Goal: Task Accomplishment & Management: Manage account settings

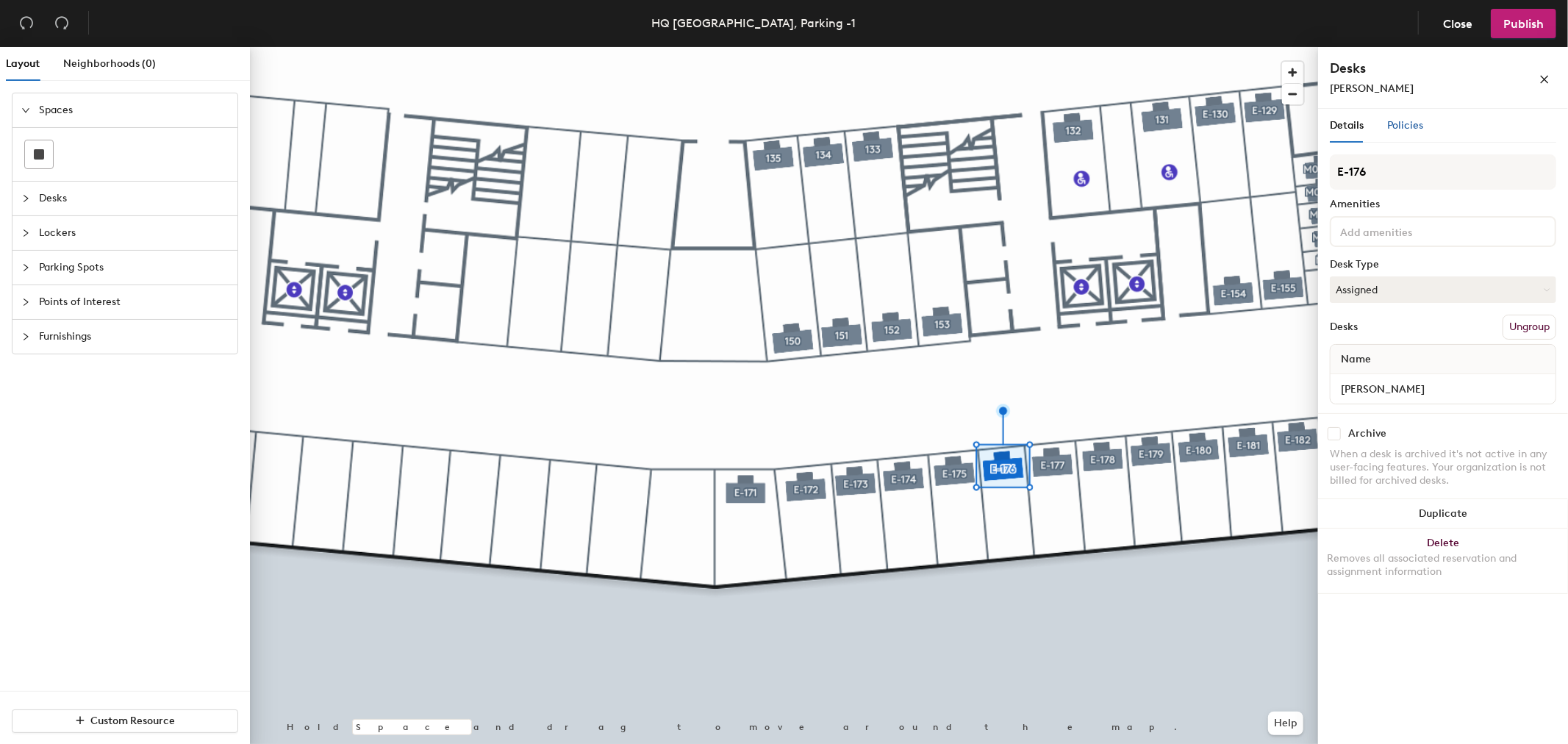
click at [1410, 125] on span "Policies" at bounding box center [1405, 125] width 36 height 12
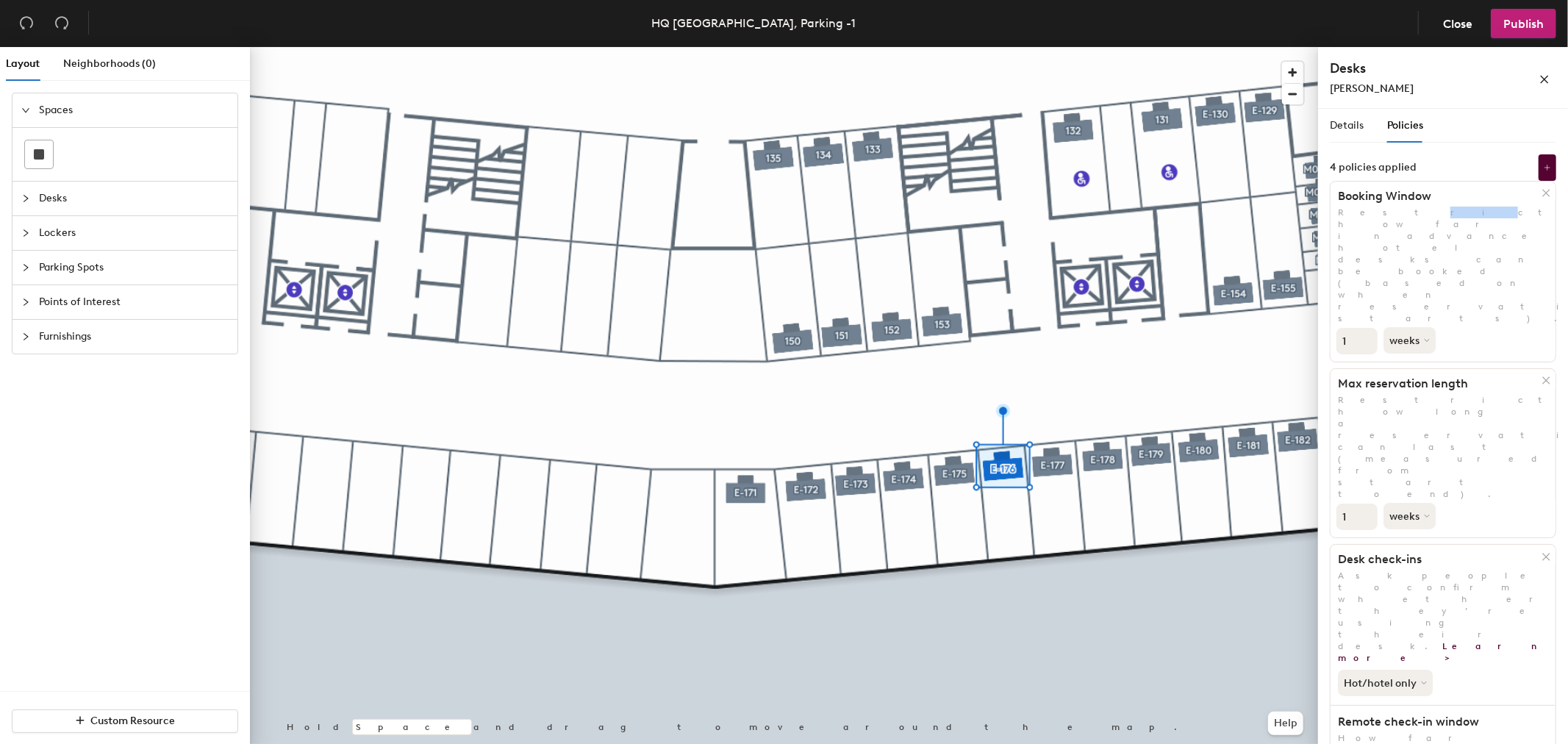
drag, startPoint x: 1356, startPoint y: 214, endPoint x: 1366, endPoint y: 225, distance: 14.9
click at [1366, 214] on p "Restrict how far in advance hotel desks can be booked (based on when reservatio…" at bounding box center [1443, 266] width 225 height 118
drag, startPoint x: 1356, startPoint y: 290, endPoint x: 1384, endPoint y: 289, distance: 28.0
click at [1384, 376] on h1 "Max reservation length" at bounding box center [1437, 383] width 212 height 15
drag, startPoint x: 1349, startPoint y: 383, endPoint x: 1414, endPoint y: 381, distance: 65.0
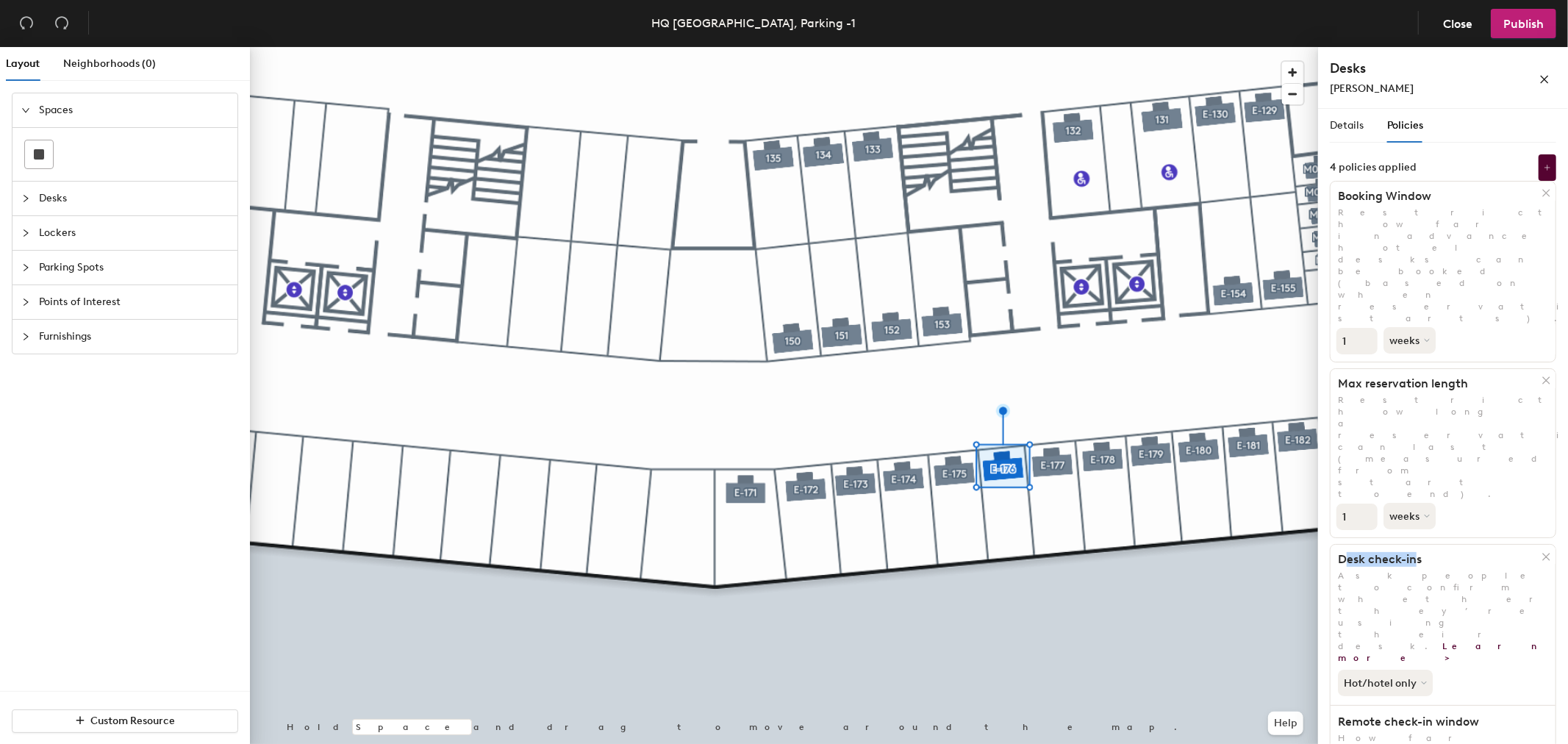
click at [1414, 552] on h1 "Desk check-ins" at bounding box center [1437, 559] width 212 height 15
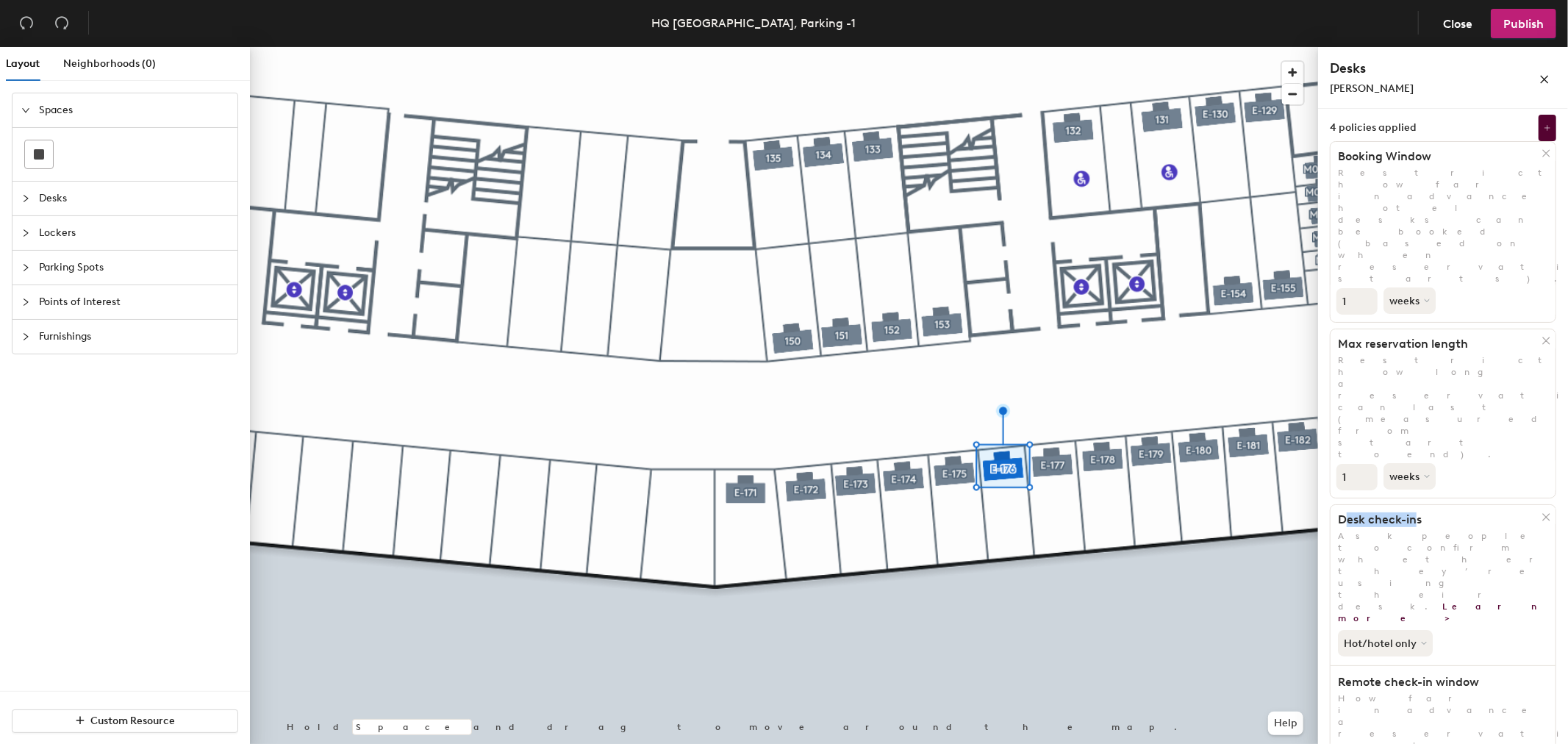
scroll to position [74, 0]
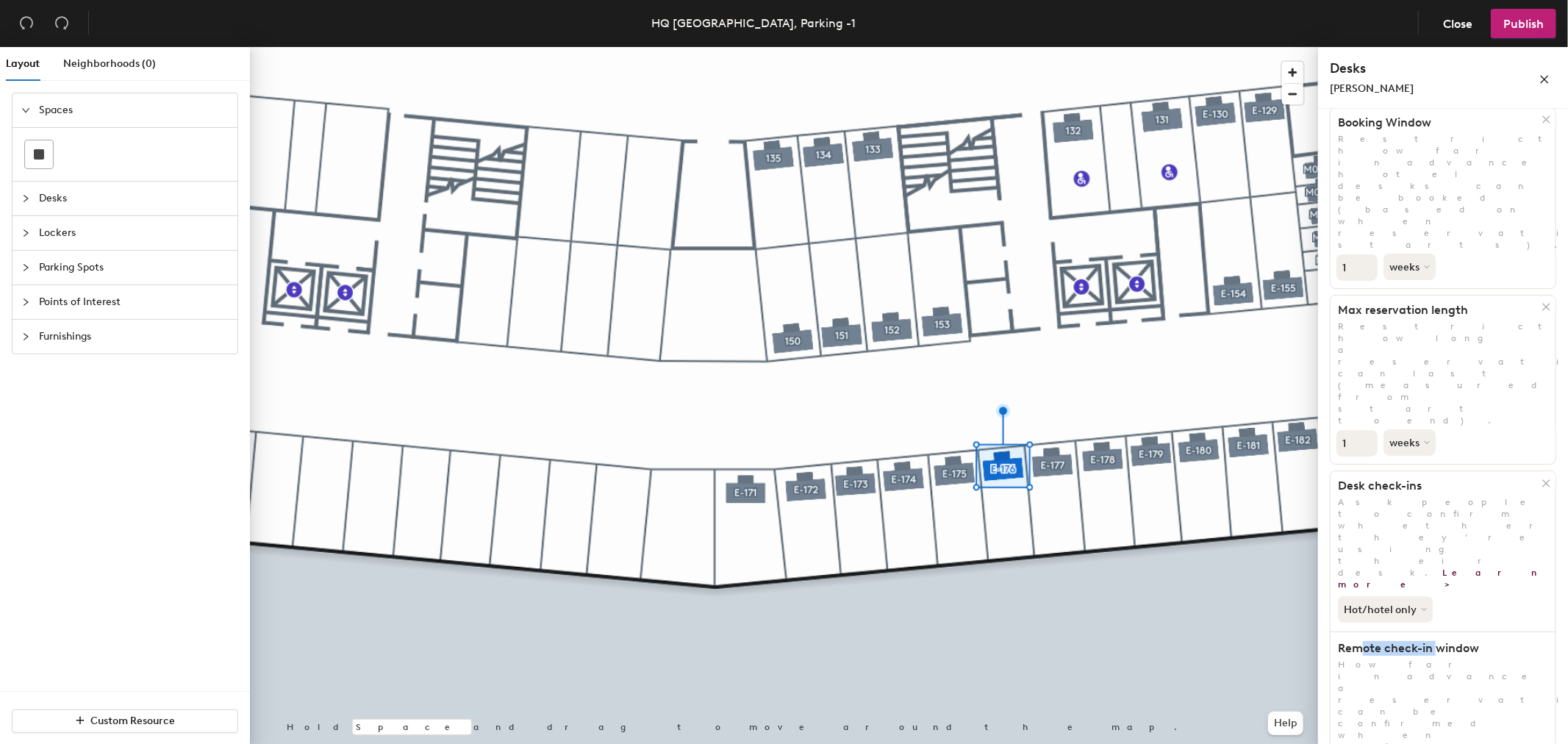
drag, startPoint x: 1382, startPoint y: 401, endPoint x: 1450, endPoint y: 401, distance: 68.0
click at [1449, 641] on h1 "Remote check-in window" at bounding box center [1437, 648] width 212 height 15
drag, startPoint x: 1369, startPoint y: 534, endPoint x: 1388, endPoint y: 532, distance: 19.1
drag, startPoint x: 1373, startPoint y: 598, endPoint x: 1422, endPoint y: 593, distance: 49.3
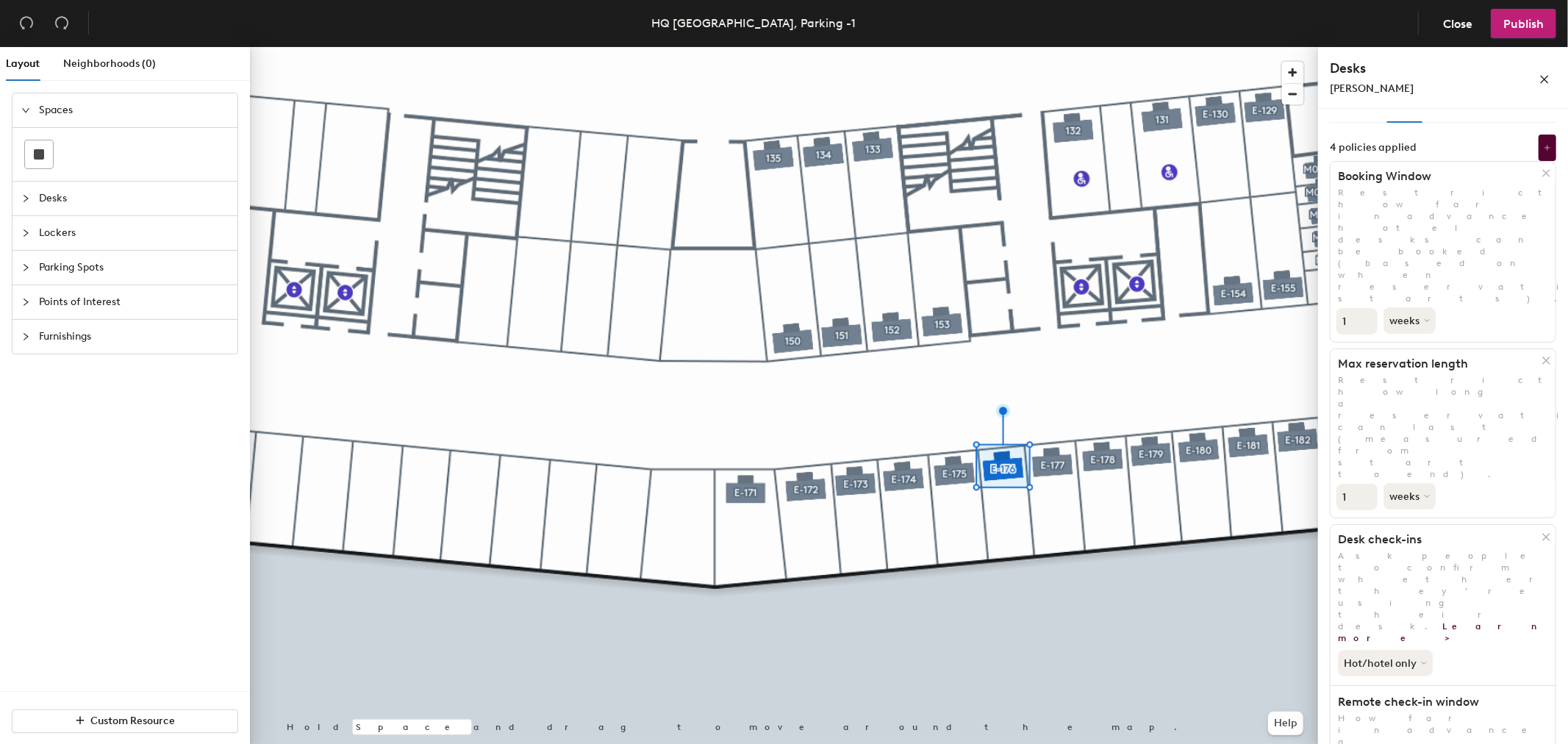
scroll to position [0, 0]
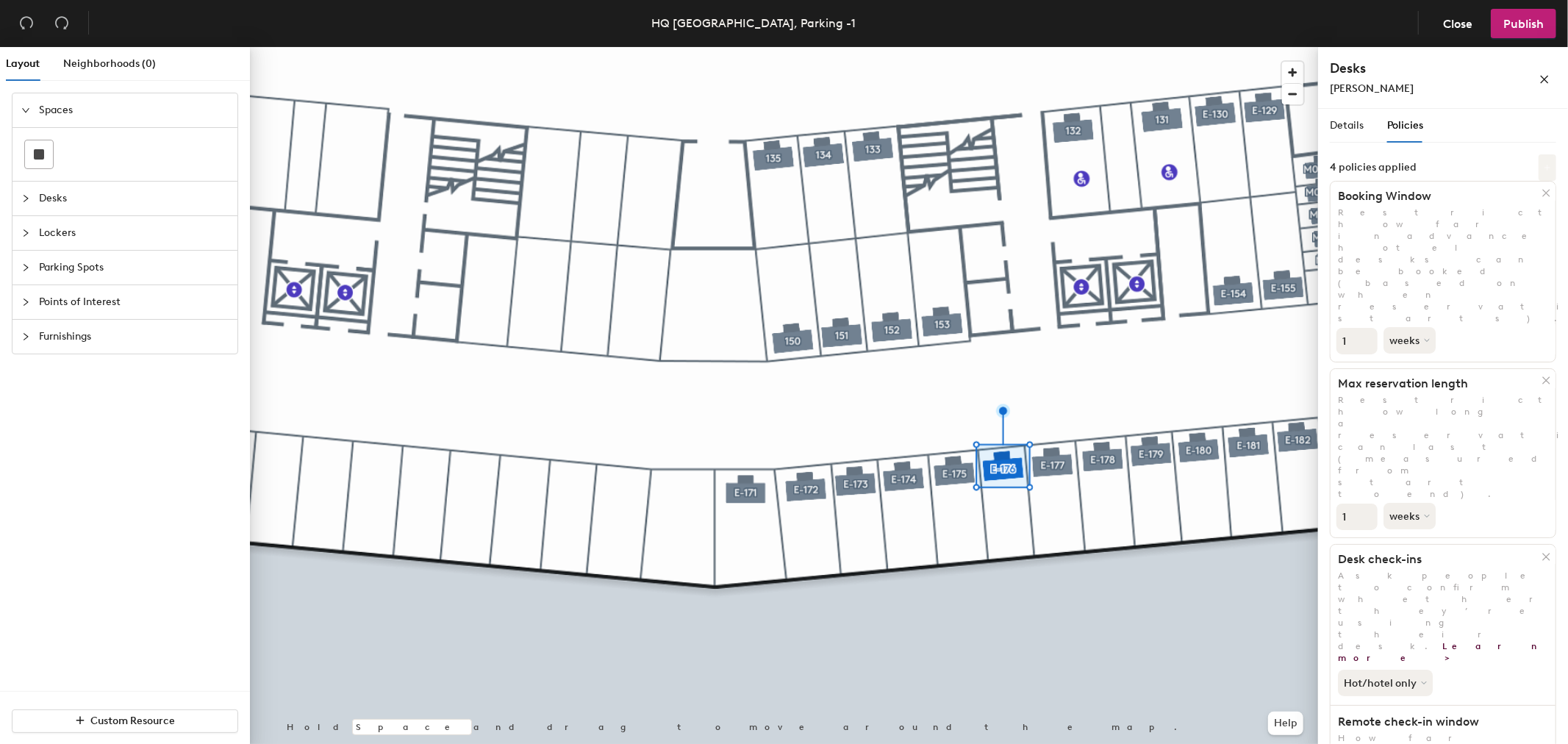
click at [1544, 170] on icon at bounding box center [1547, 168] width 8 height 8
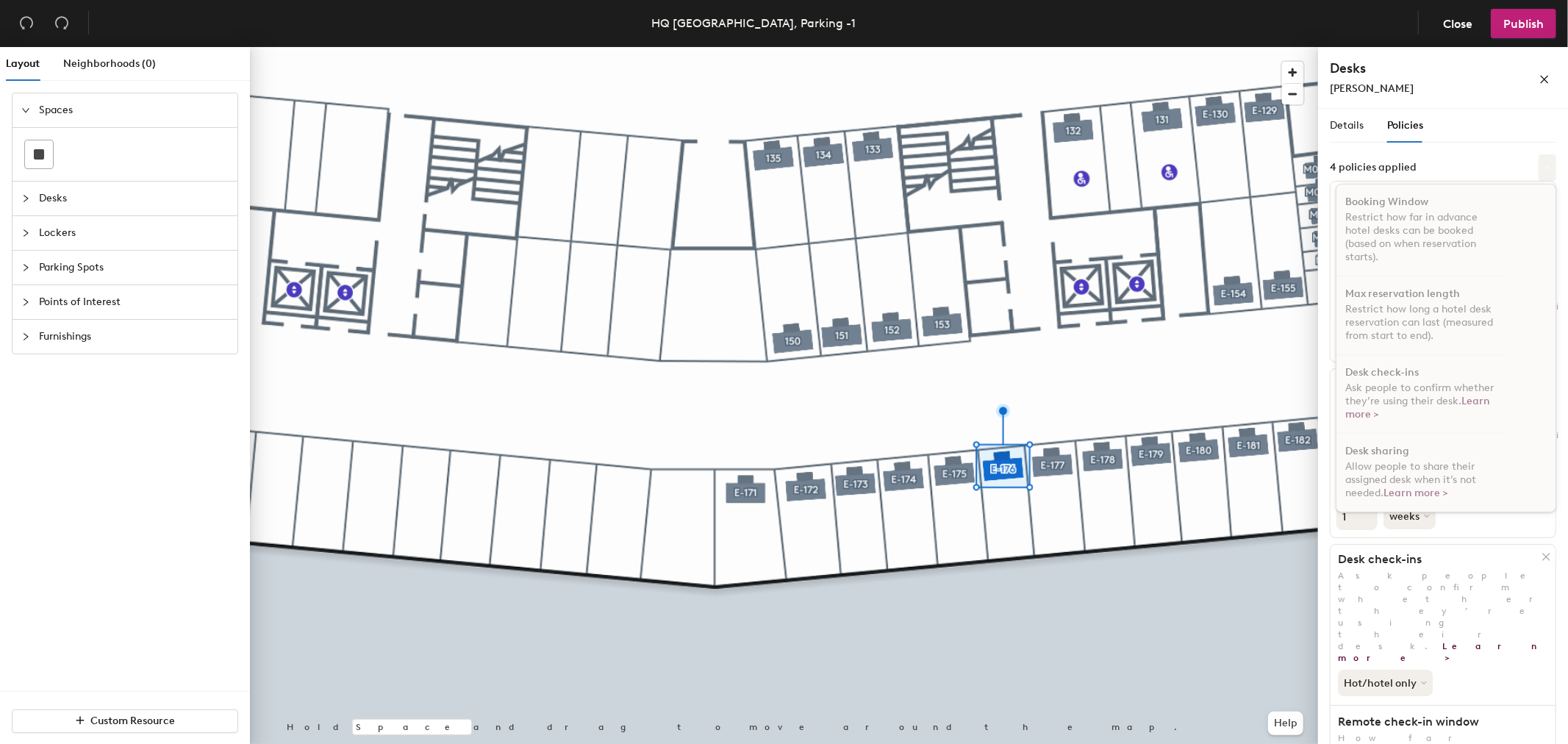
click at [1539, 164] on button at bounding box center [1547, 168] width 17 height 27
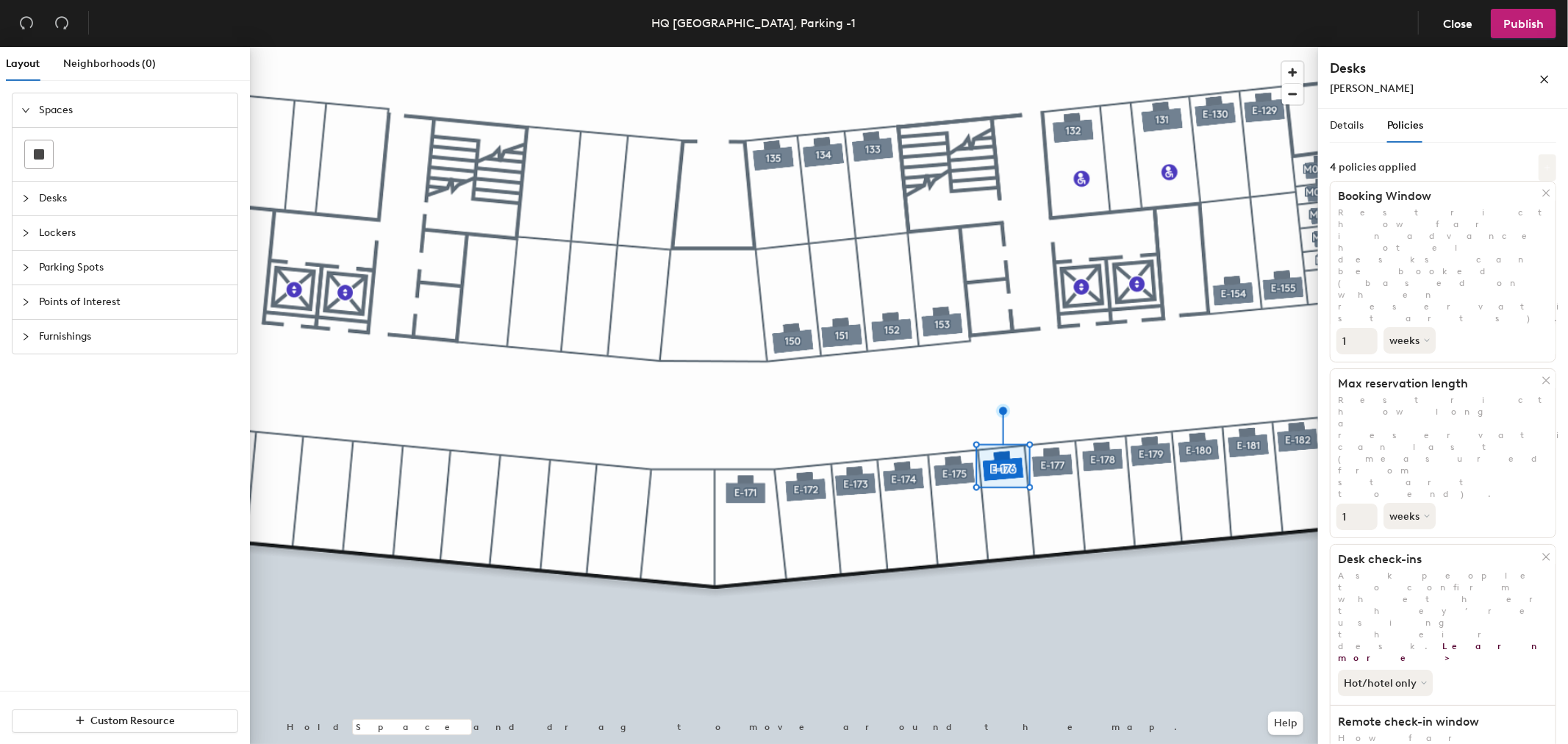
click at [1544, 170] on icon at bounding box center [1547, 168] width 8 height 8
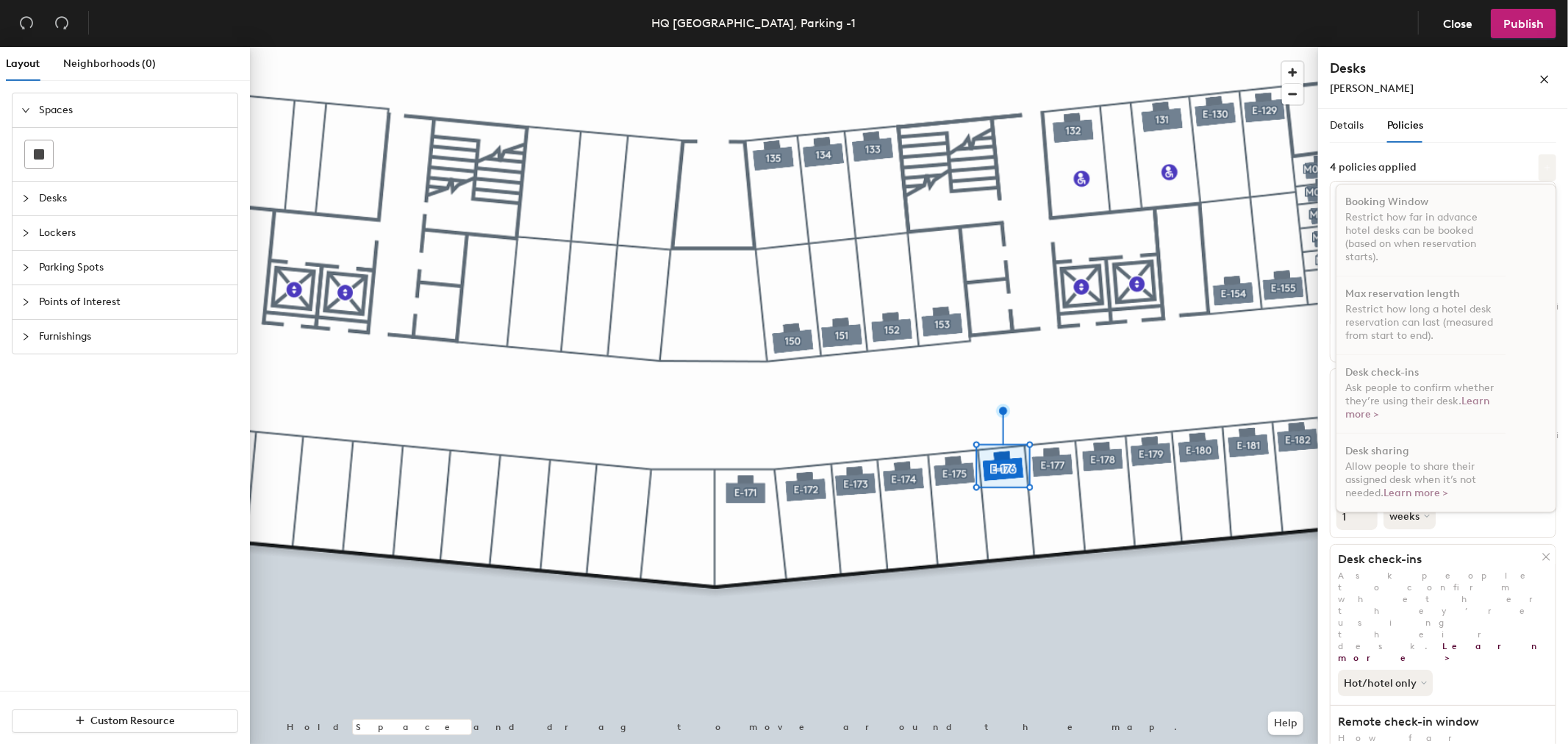
click at [1544, 170] on icon at bounding box center [1547, 168] width 8 height 8
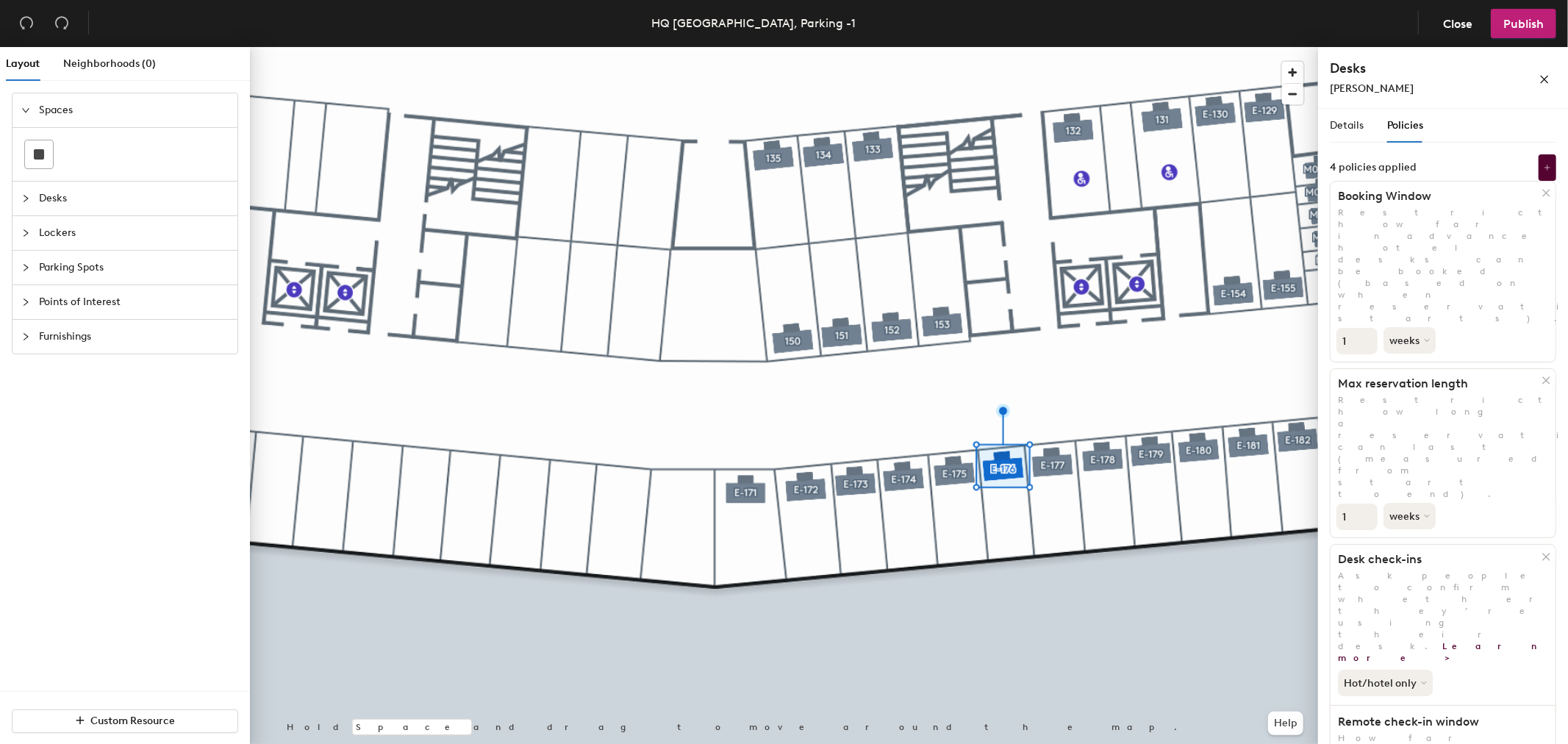
click at [1462, 159] on div "4 policies applied" at bounding box center [1443, 168] width 227 height 27
click at [1542, 77] on icon "close" at bounding box center [1545, 80] width 8 height 8
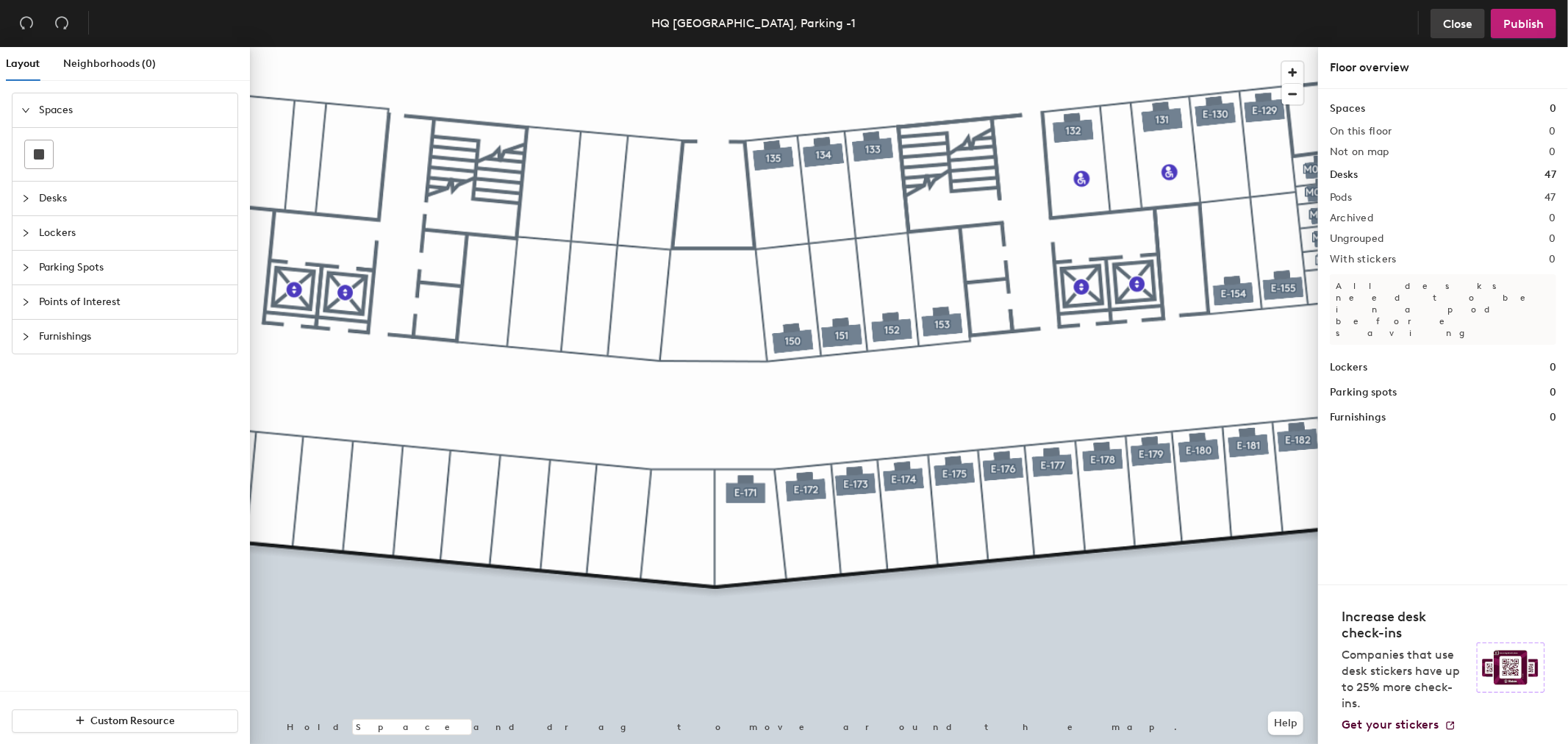
click at [1457, 26] on span "Close" at bounding box center [1458, 24] width 29 height 14
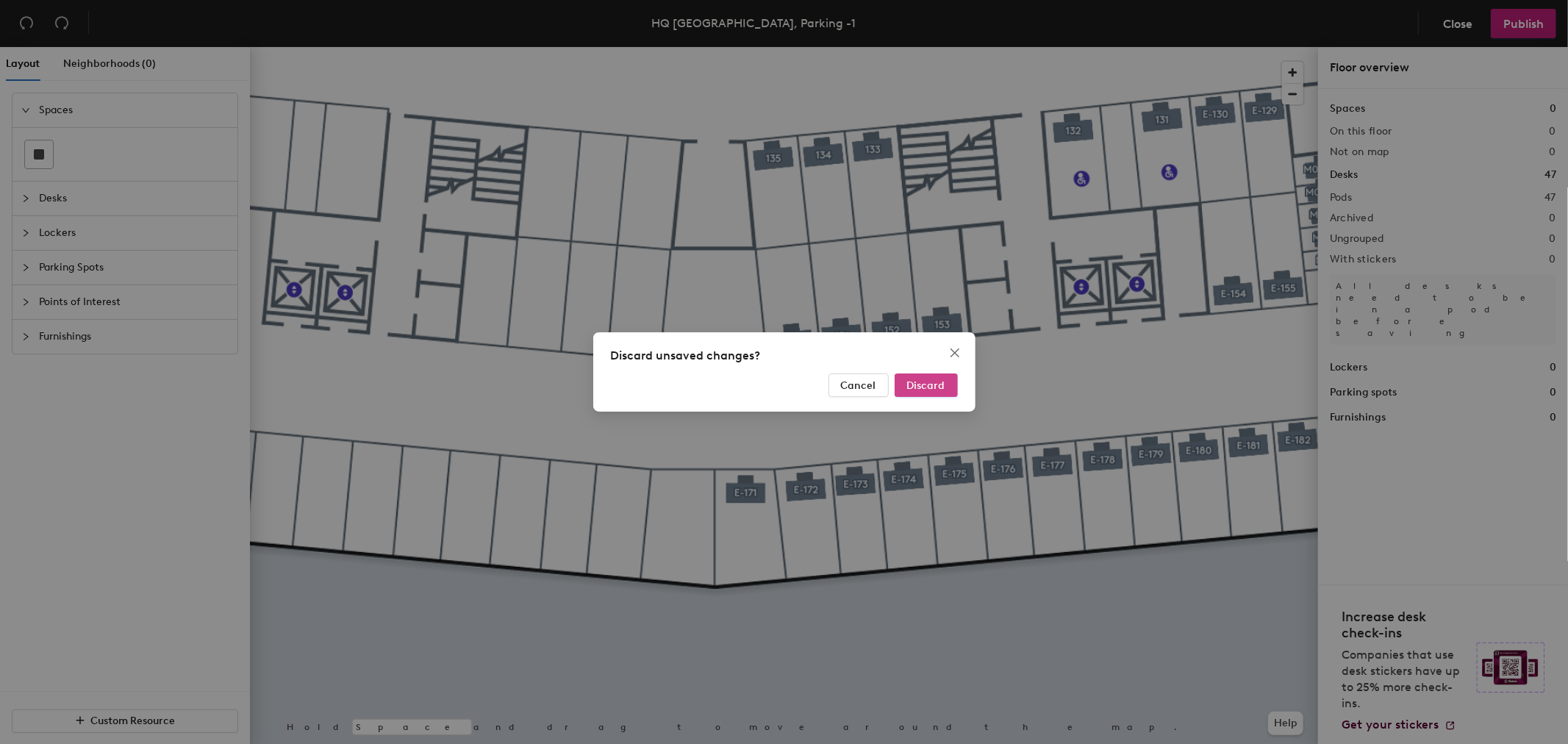
click at [930, 380] on span "Discard" at bounding box center [926, 386] width 38 height 12
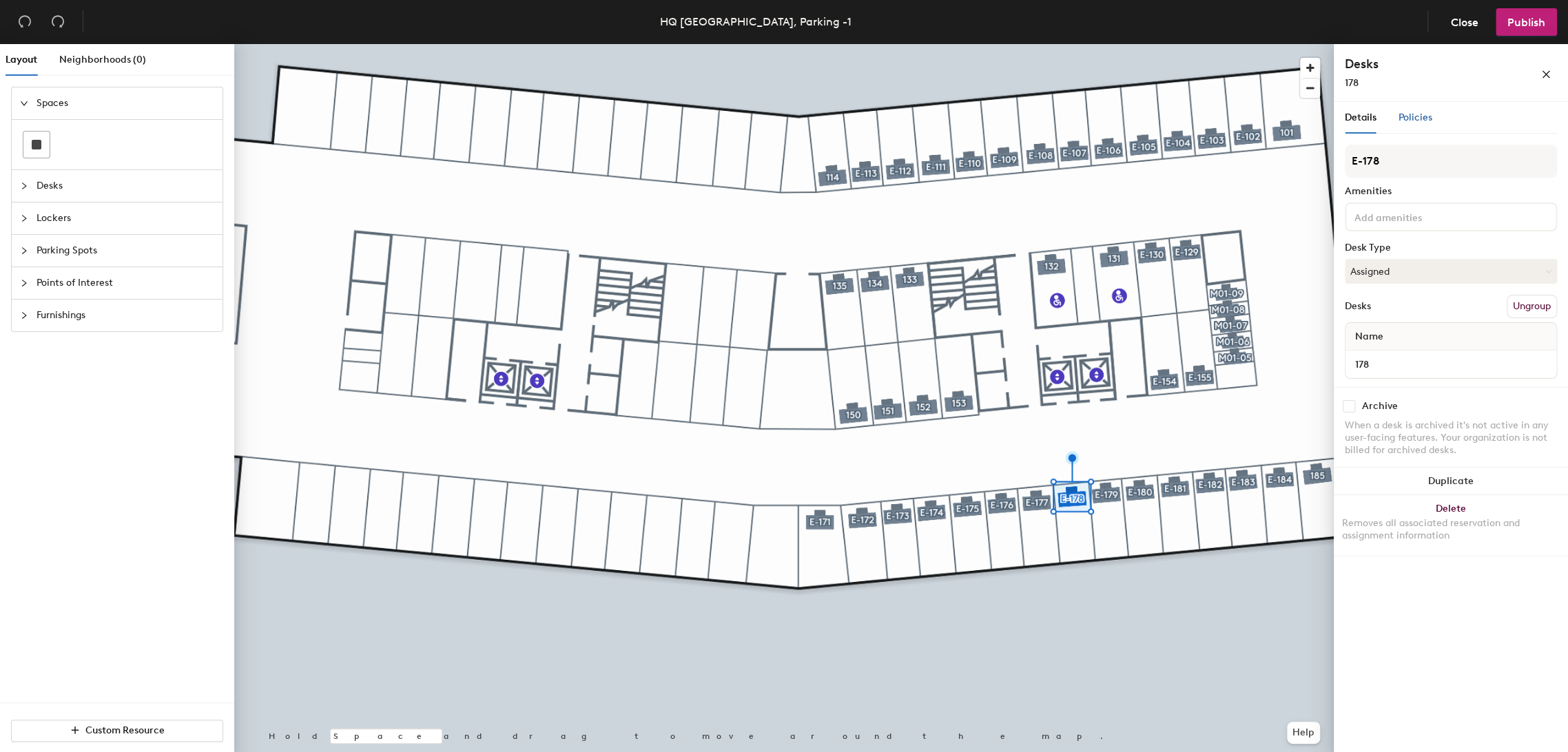
click at [1417, 123] on div "Policies" at bounding box center [1416, 118] width 34 height 15
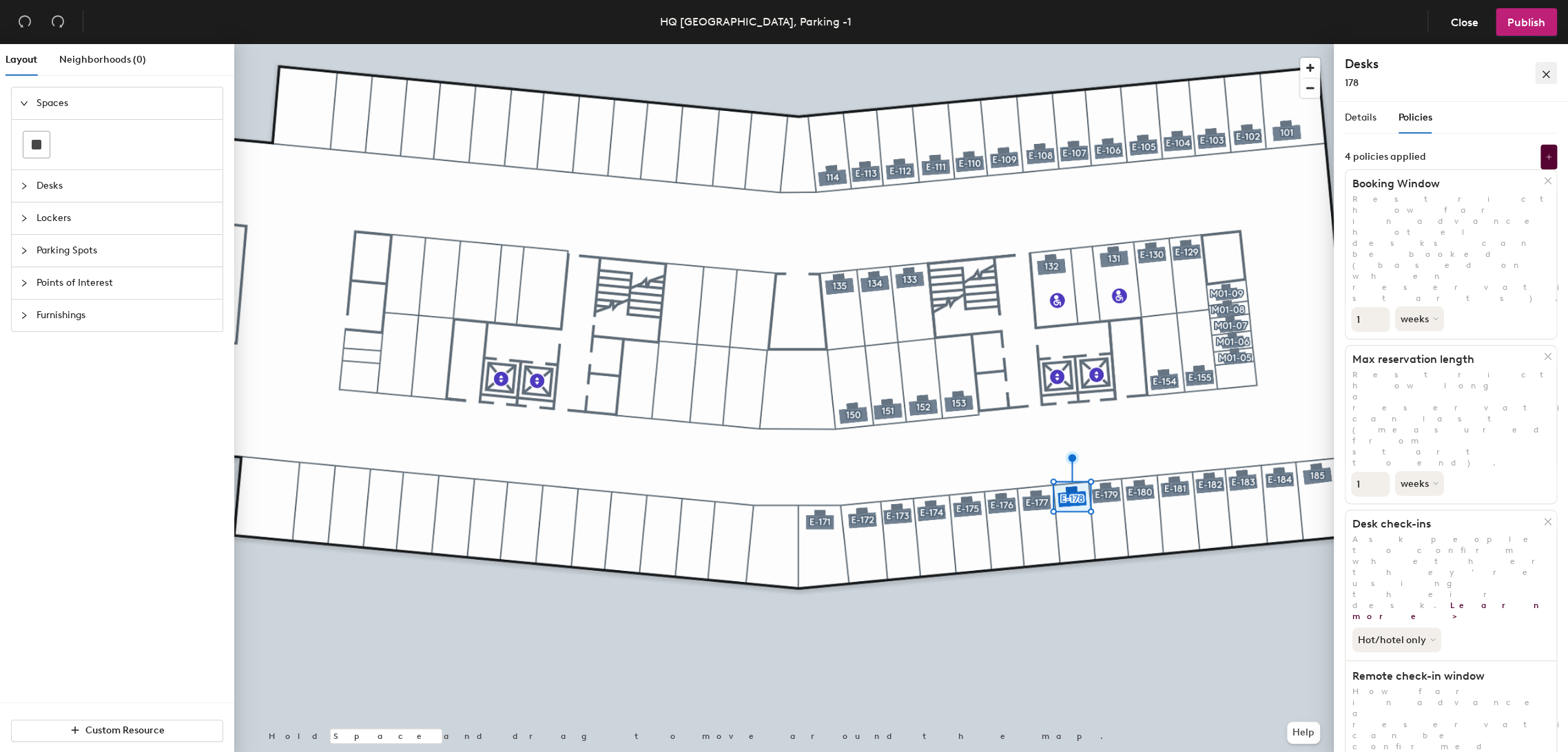
click at [1547, 71] on icon "close" at bounding box center [1546, 75] width 10 height 10
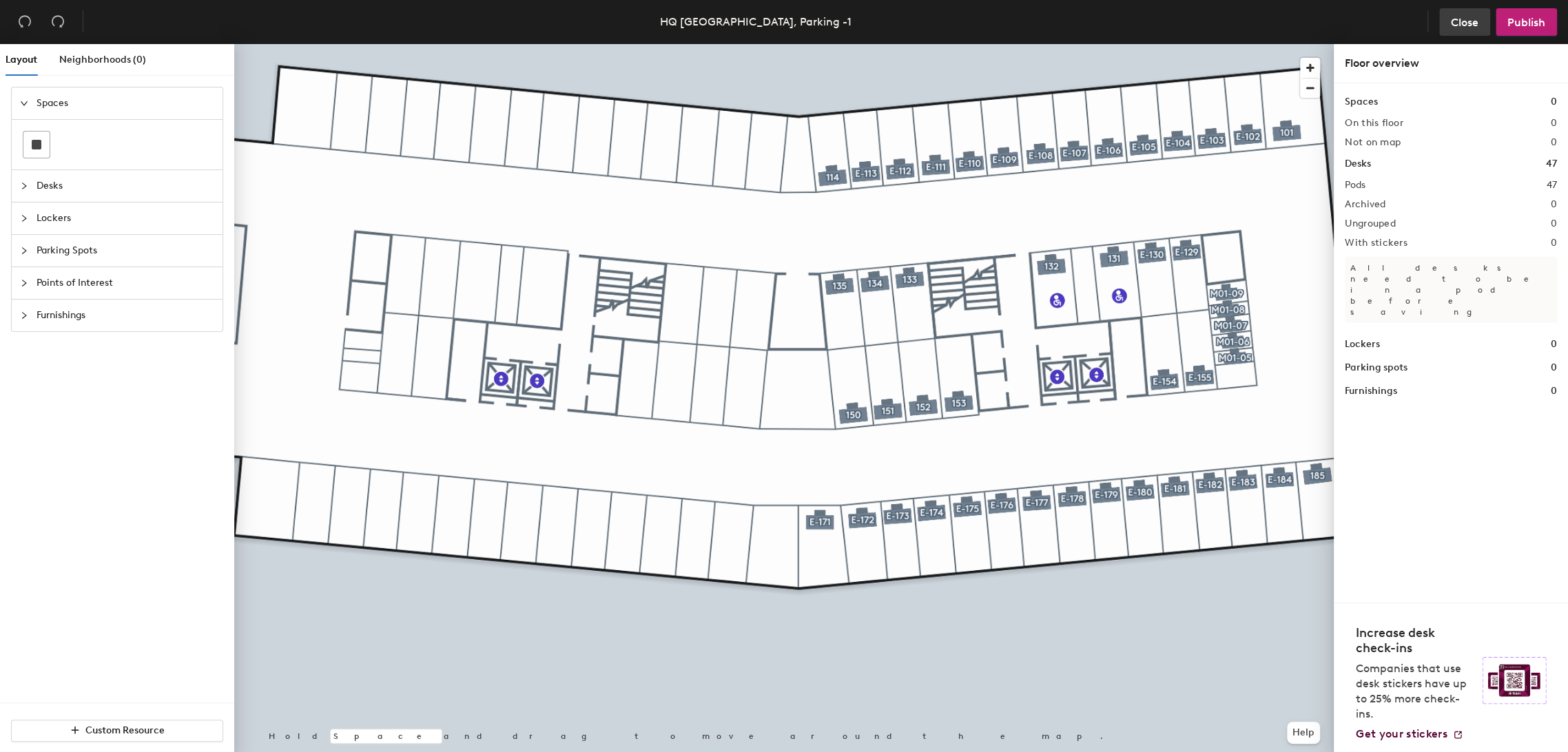
click at [1454, 21] on span "Close" at bounding box center [1464, 23] width 28 height 13
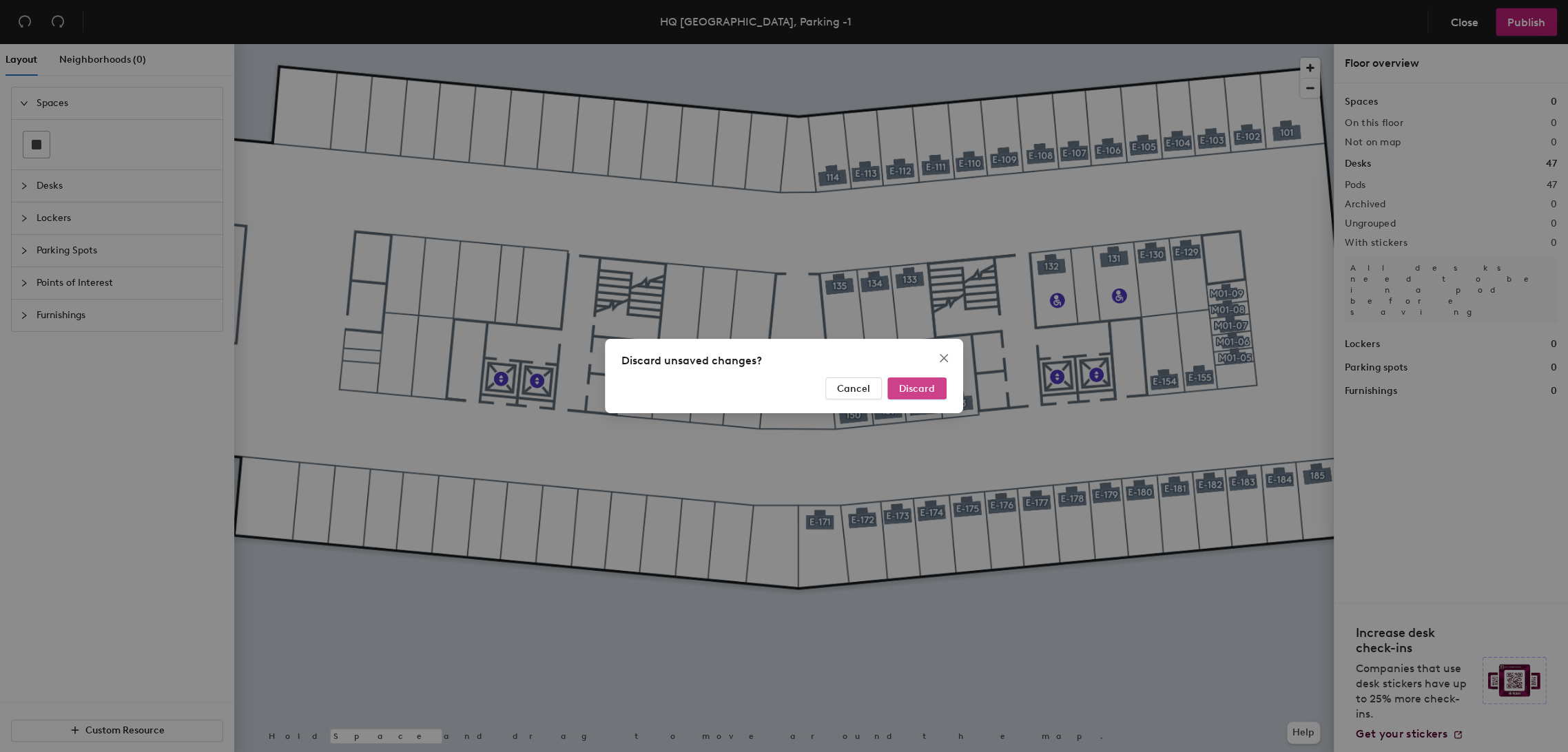
click at [926, 384] on span "Discard" at bounding box center [916, 389] width 36 height 11
